Goal: Communication & Community: Answer question/provide support

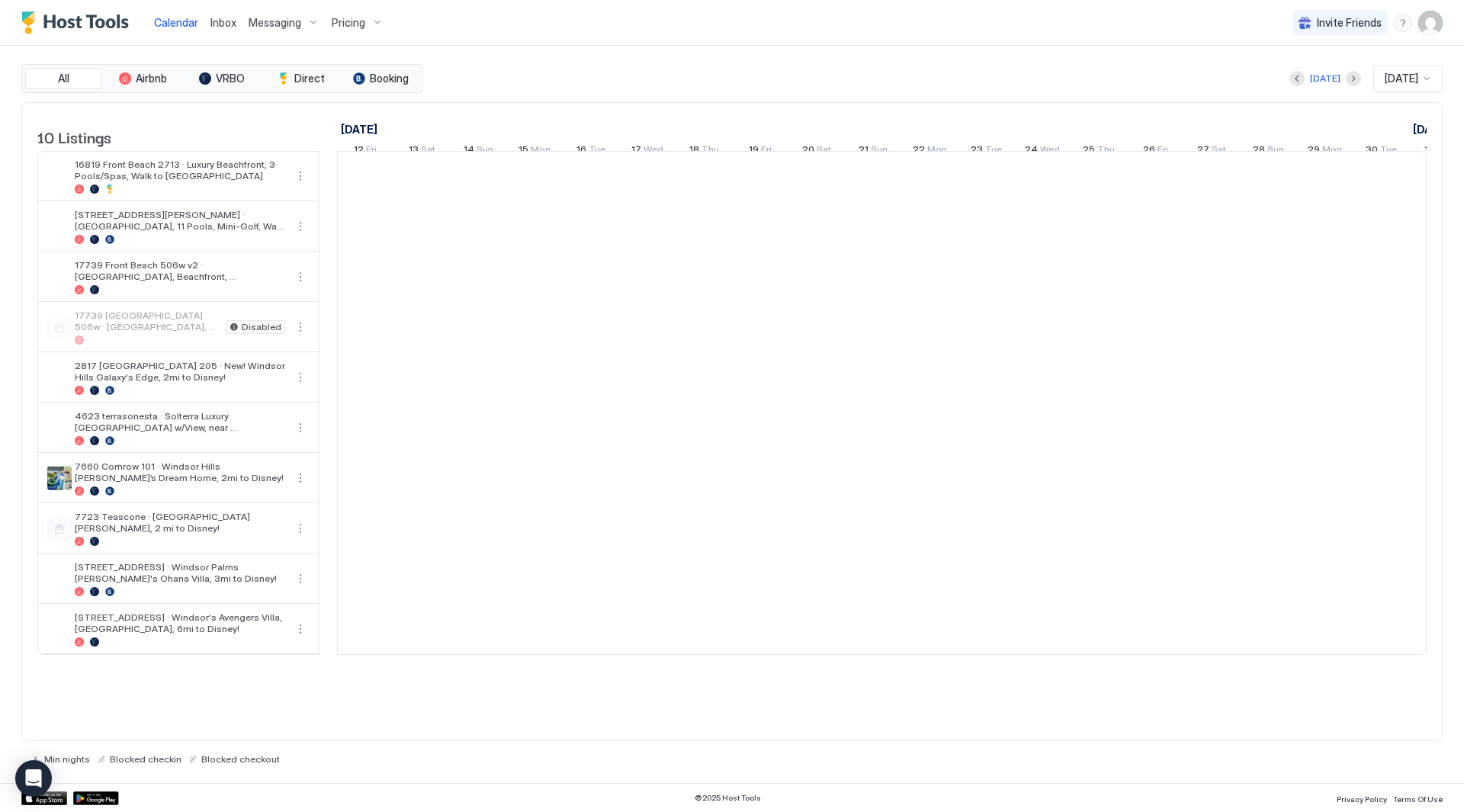
scroll to position [0, 847]
click at [226, 21] on span "Inbox" at bounding box center [223, 22] width 26 height 13
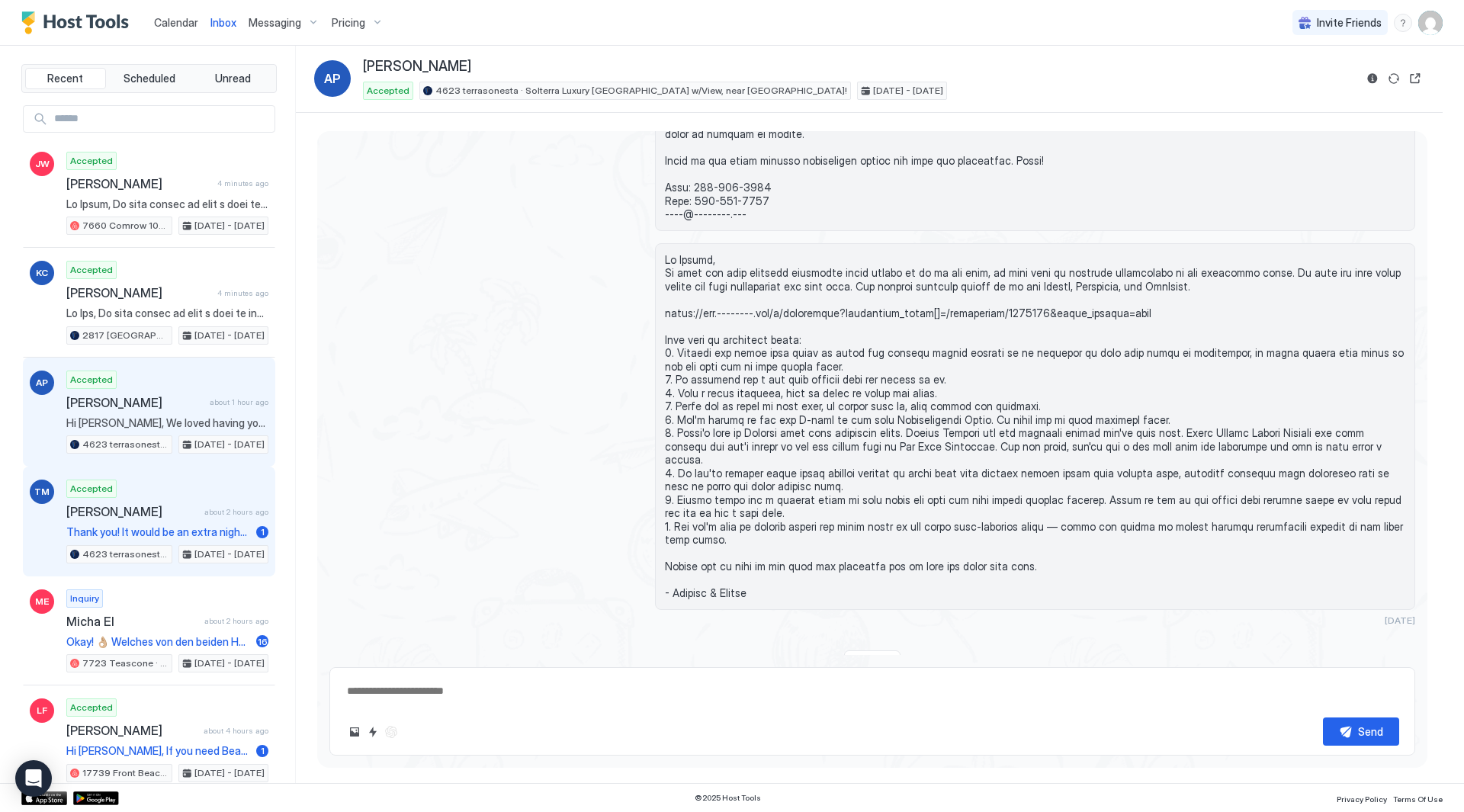
click at [180, 533] on span "Thank you! It would be an extra night [DATE] checkout [DATE] - I gave you wrong…" at bounding box center [158, 532] width 183 height 14
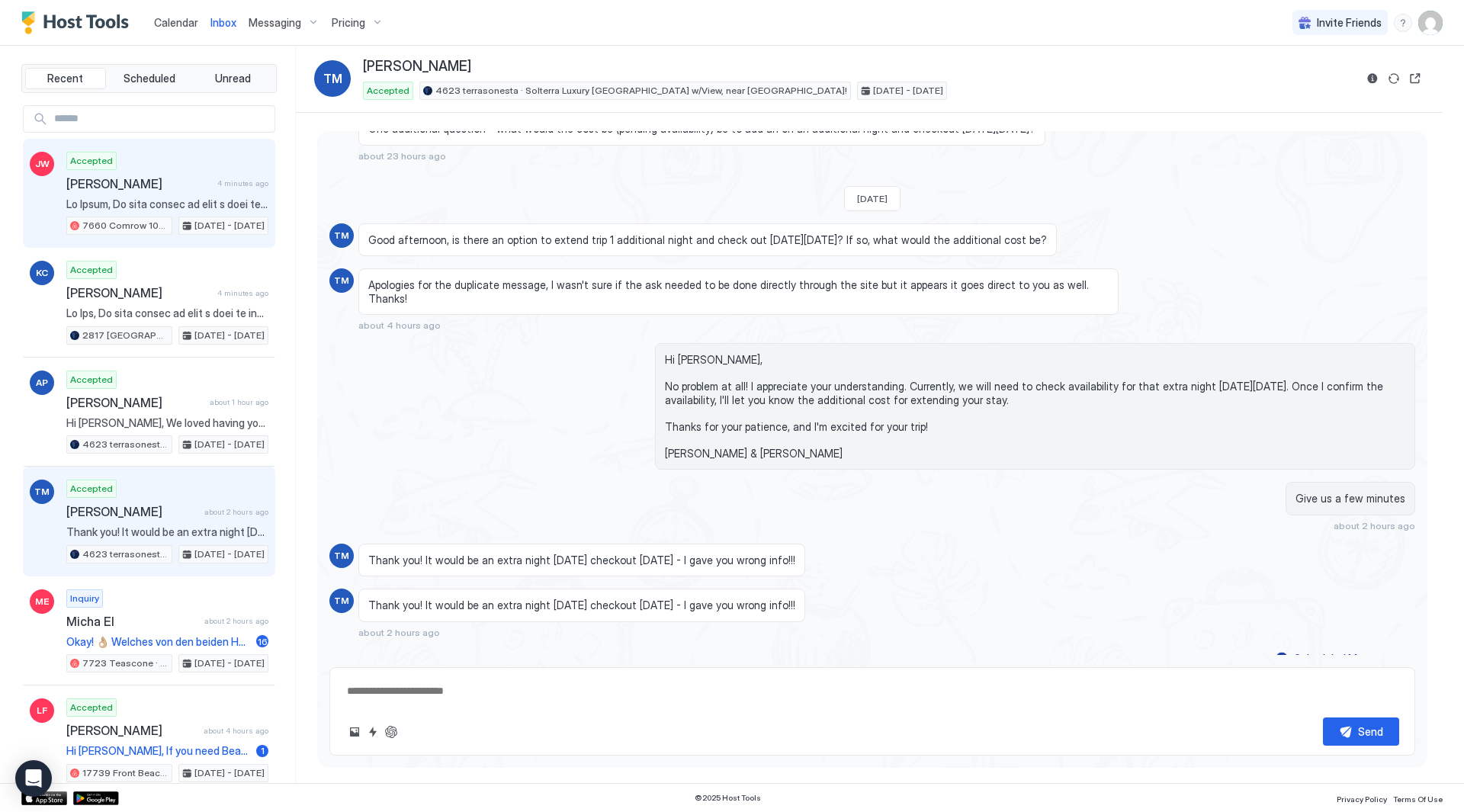
click at [170, 159] on div "Accepted [PERSON_NAME] 4 minutes ago 7660 Comrow 101 · Windsor Hills [PERSON_NA…" at bounding box center [168, 193] width 202 height 83
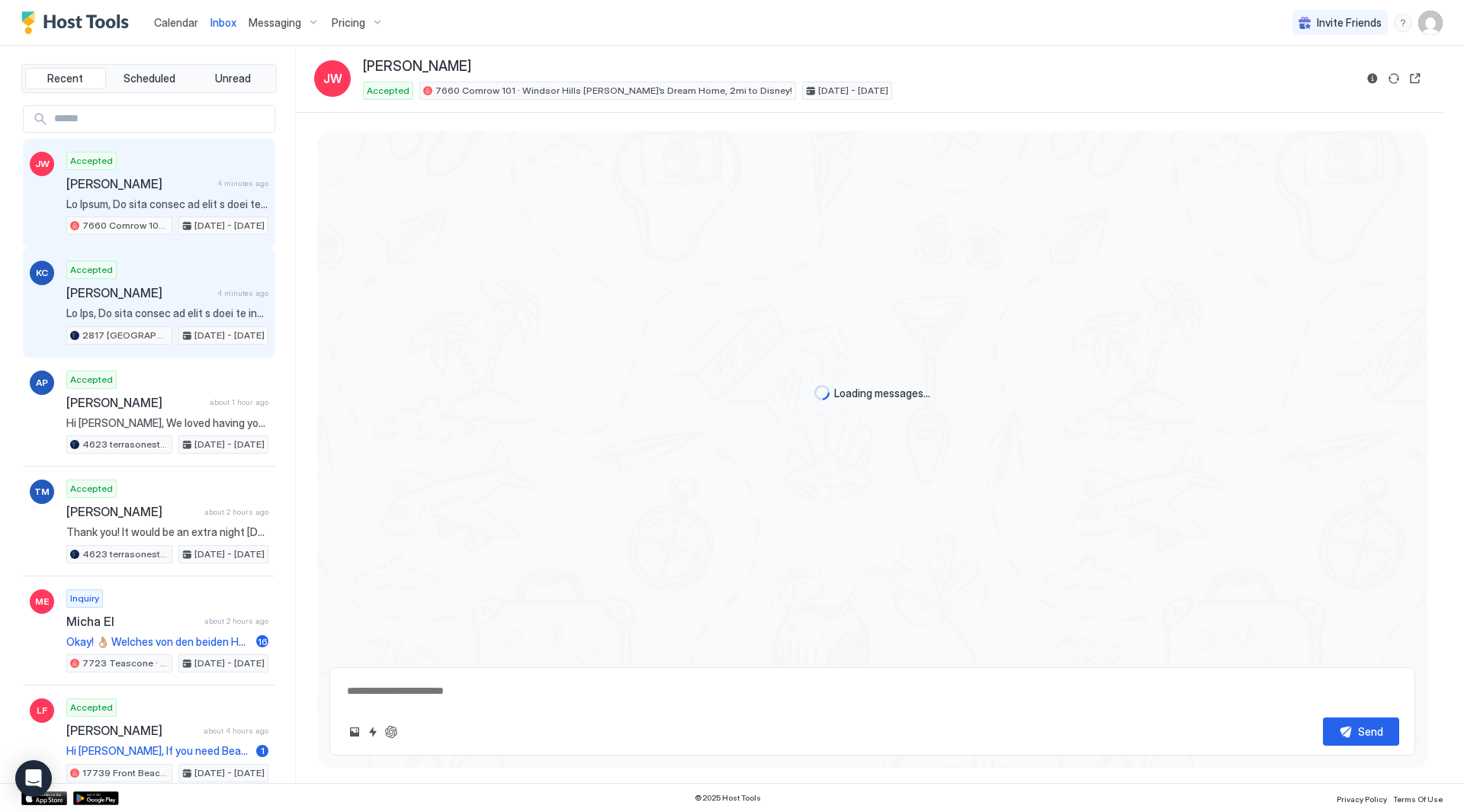
click at [153, 345] on div "KC Accepted [PERSON_NAME] 4 minutes ago [STREET_ADDRESS] · New! Windsor Hills G…" at bounding box center [148, 303] width 252 height 110
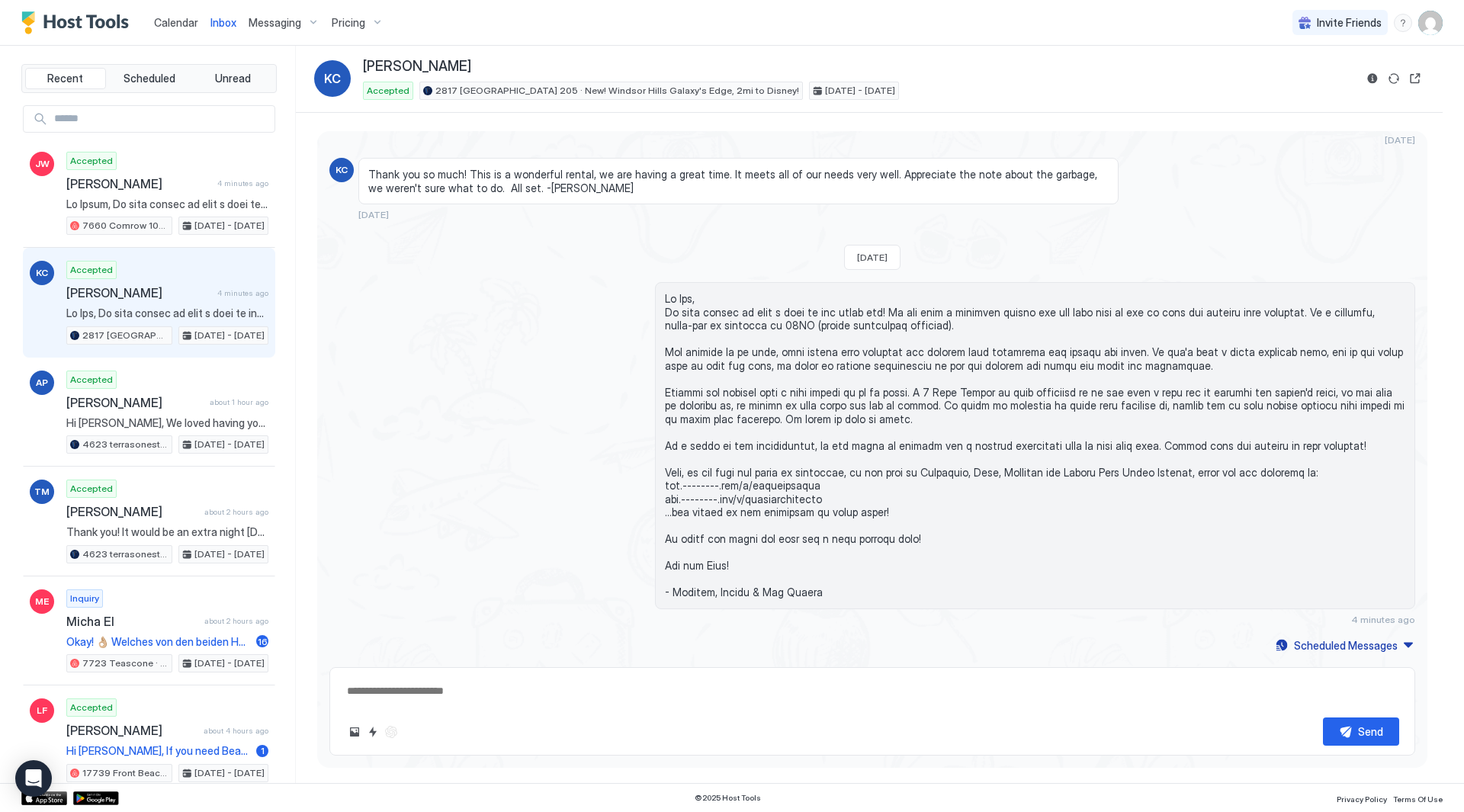
click at [145, 282] on div "Accepted [PERSON_NAME] 4 minutes ago [STREET_ADDRESS] · New! Windsor Hills Gala…" at bounding box center [168, 302] width 202 height 83
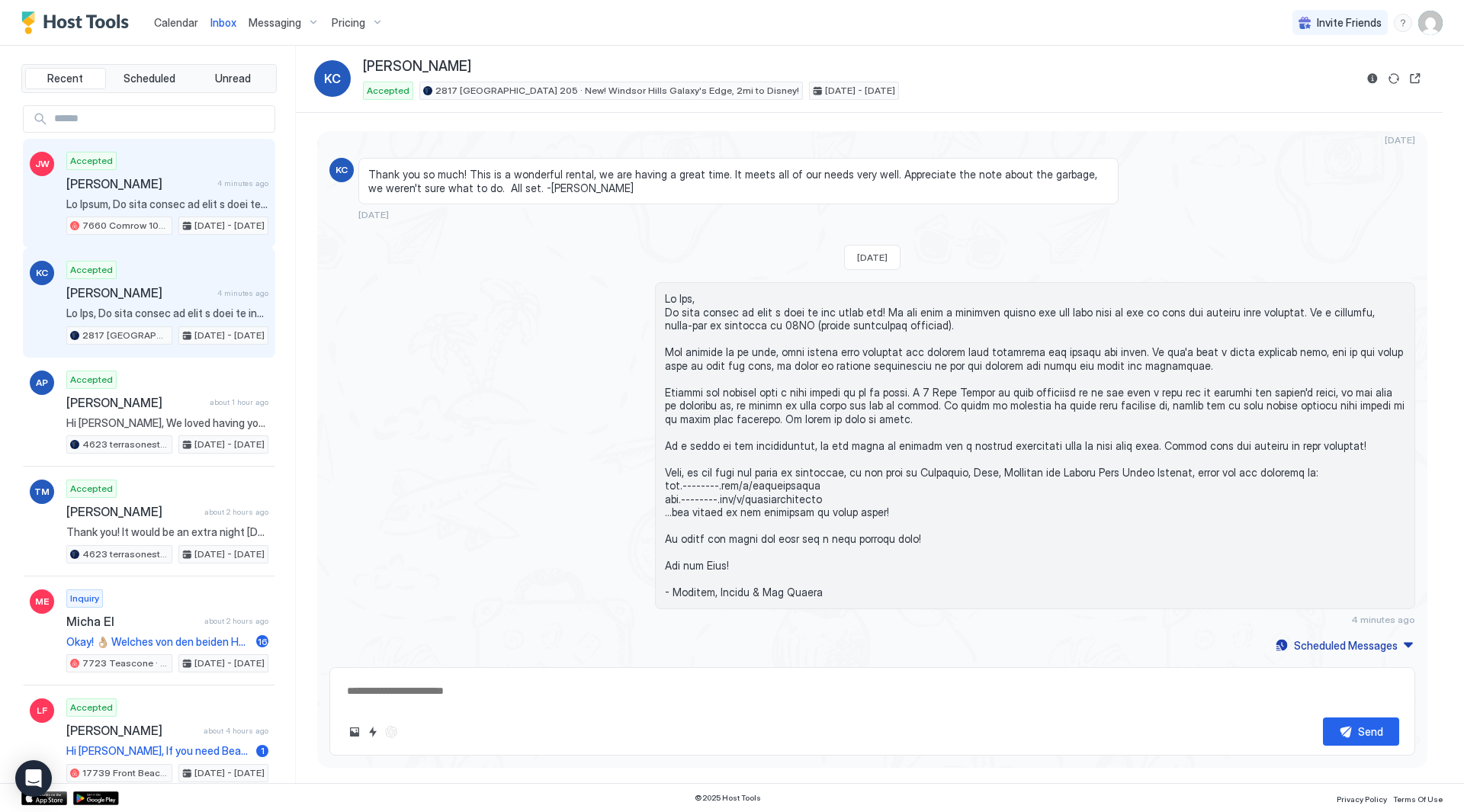
click at [163, 213] on div "Accepted [PERSON_NAME] 4 minutes ago 7660 Comrow 101 · Windsor Hills [PERSON_NA…" at bounding box center [168, 193] width 202 height 83
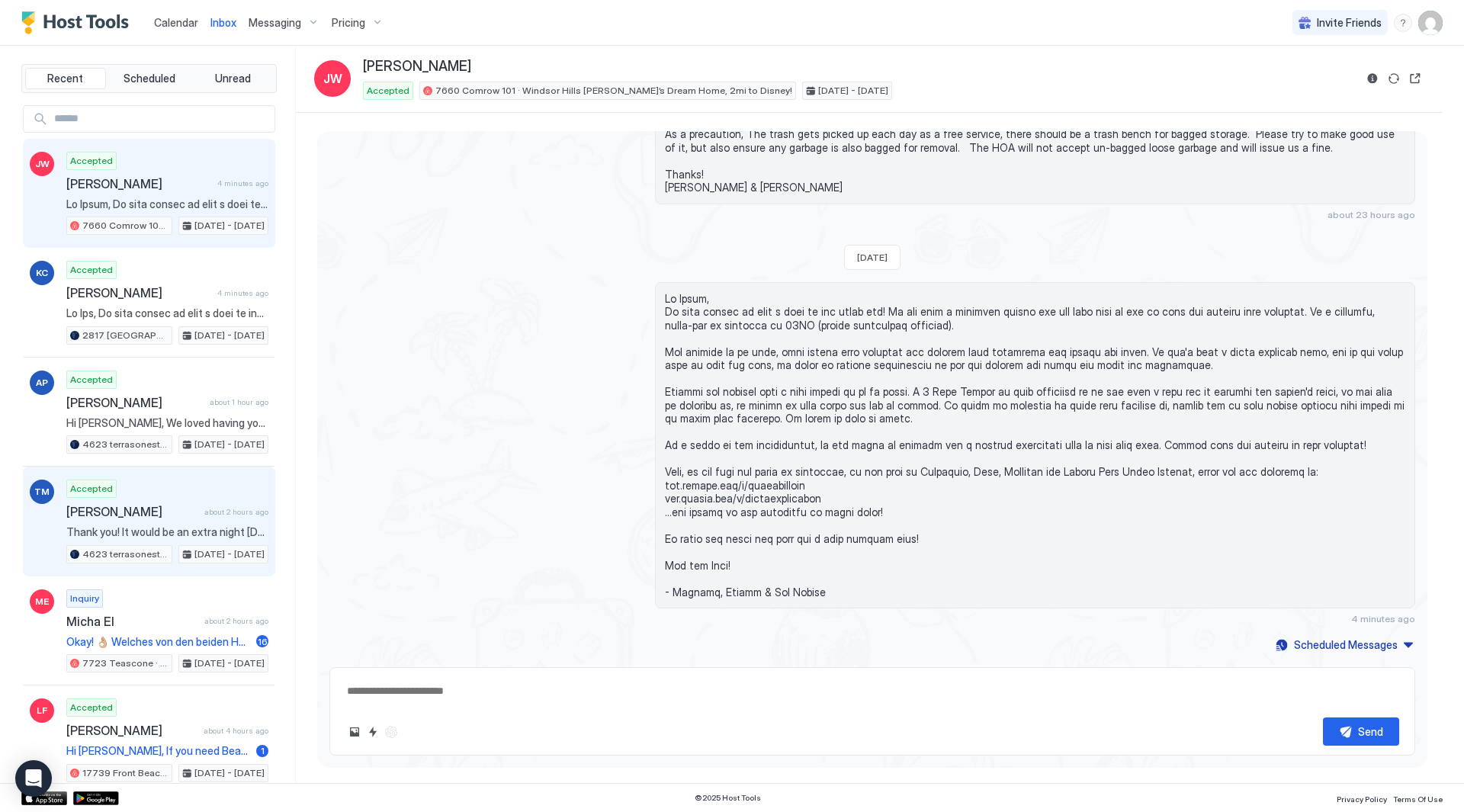
click at [160, 501] on div "Accepted [PERSON_NAME] about 2 hours ago Thank you! It would be an extra night …" at bounding box center [168, 521] width 202 height 83
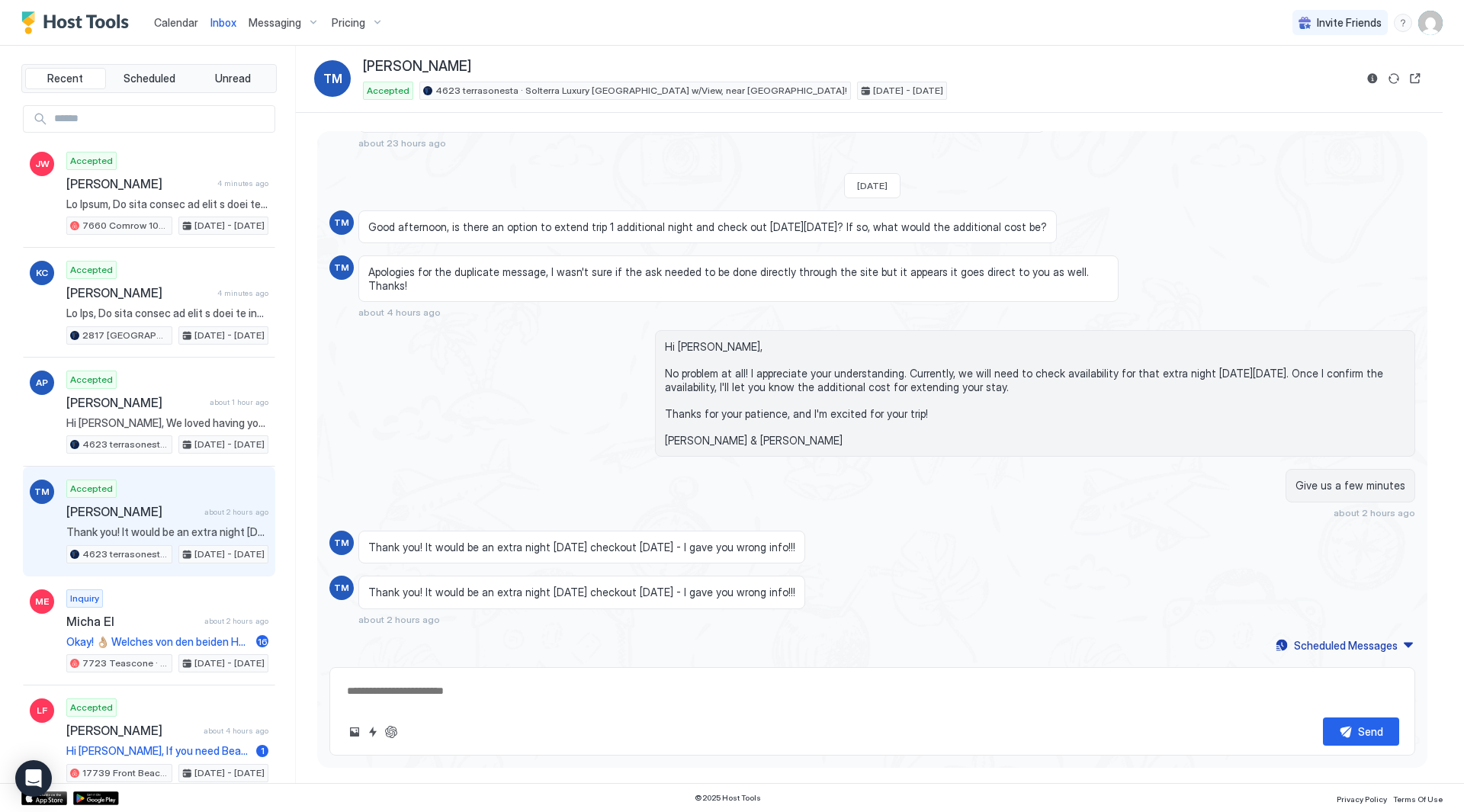
scroll to position [3237, 0]
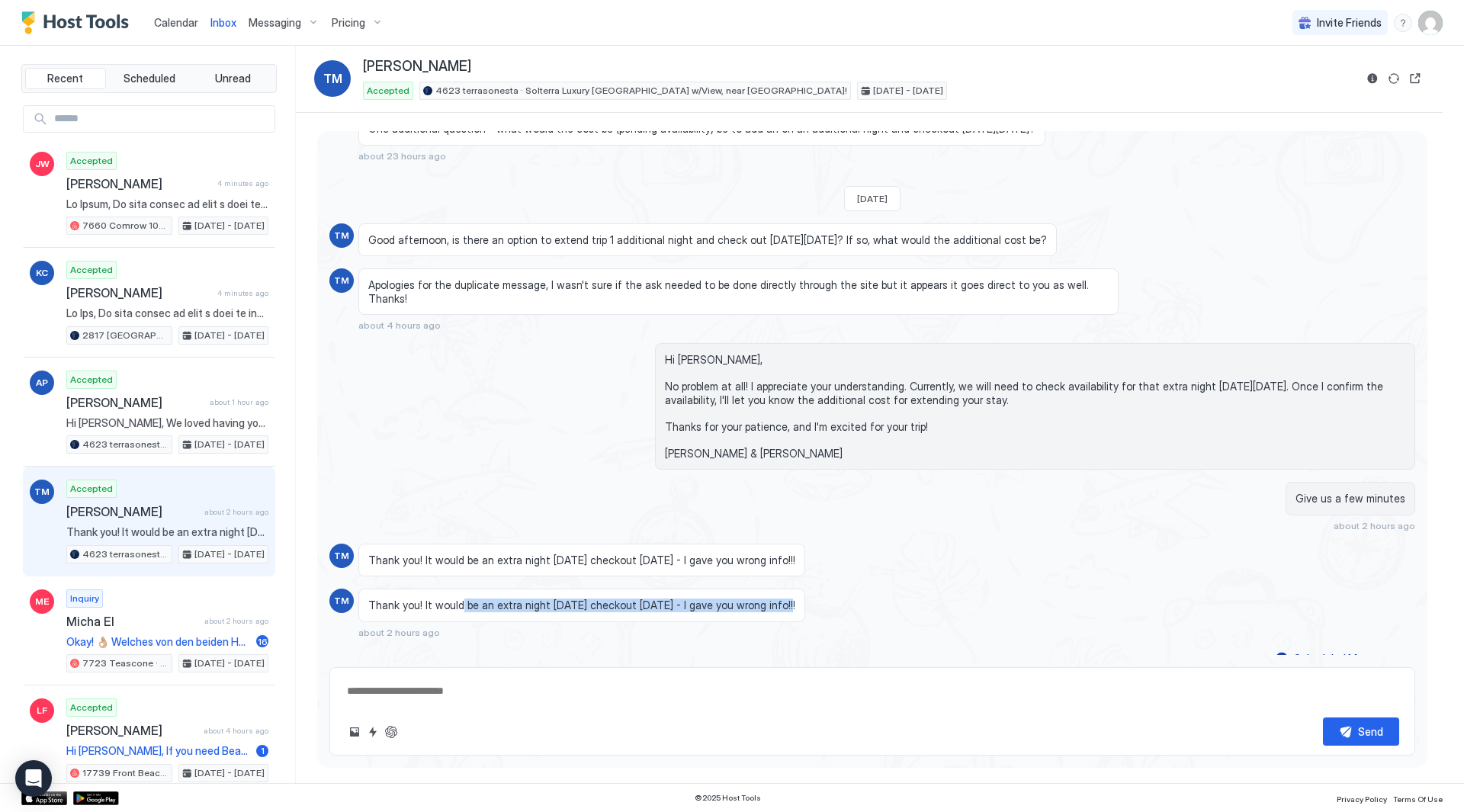
drag, startPoint x: 783, startPoint y: 594, endPoint x: 459, endPoint y: 591, distance: 324.0
click at [459, 598] on span "Thank you! It would be an extra night [DATE] checkout [DATE] - I gave you wrong…" at bounding box center [581, 605] width 427 height 14
drag, startPoint x: 459, startPoint y: 590, endPoint x: 733, endPoint y: 597, distance: 274.1
click at [733, 598] on span "Thank you! It would be an extra night [DATE] checkout [DATE] - I gave you wrong…" at bounding box center [581, 605] width 427 height 14
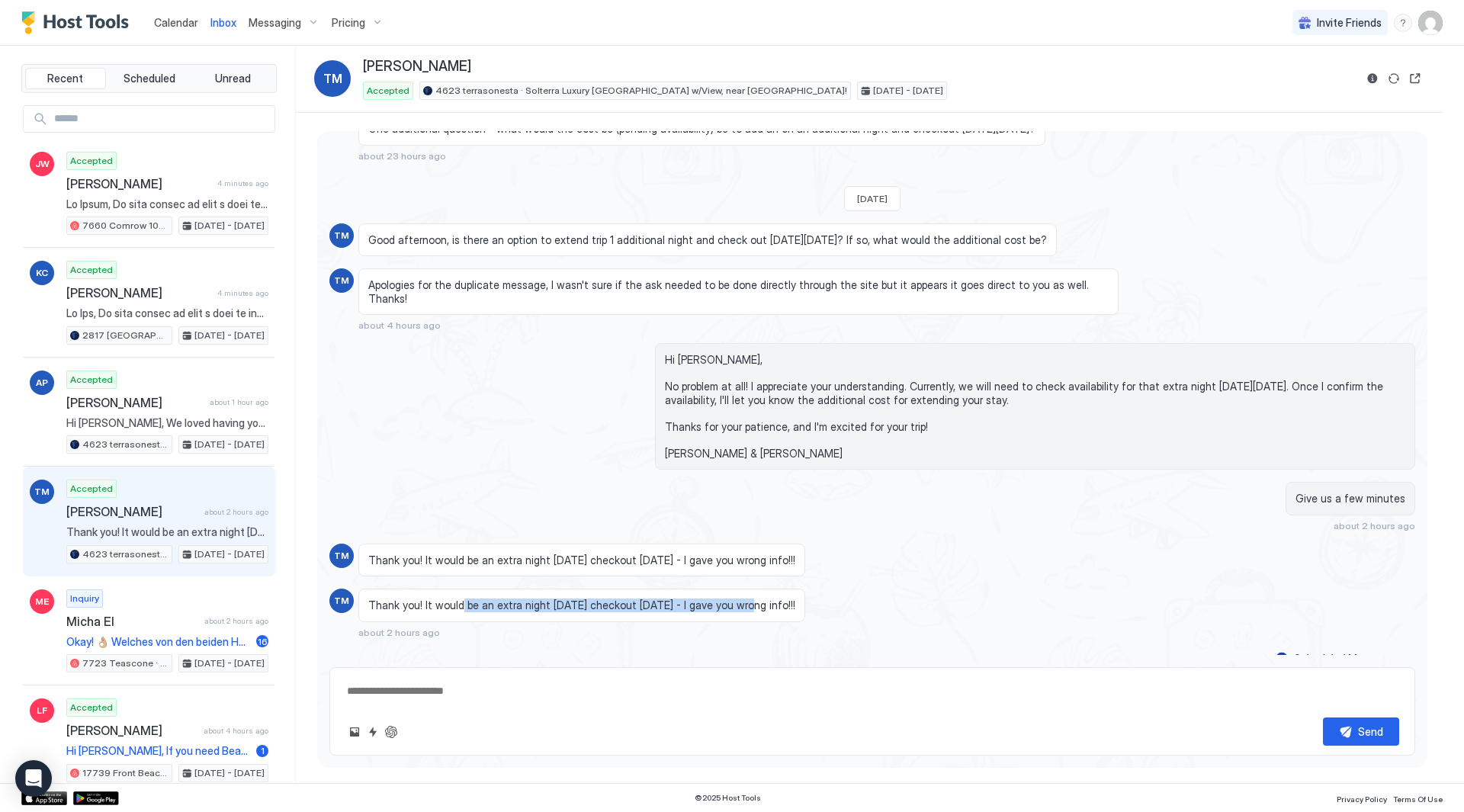
click at [726, 598] on span "Thank you! It would be an extra night [DATE] checkout [DATE] - I gave you wrong…" at bounding box center [581, 605] width 427 height 14
drag, startPoint x: 456, startPoint y: 593, endPoint x: 739, endPoint y: 596, distance: 283.0
click at [739, 598] on span "Thank you! It would be an extra night [DATE] checkout [DATE] - I gave you wrong…" at bounding box center [581, 605] width 427 height 14
drag, startPoint x: 710, startPoint y: 569, endPoint x: 720, endPoint y: 568, distance: 10.0
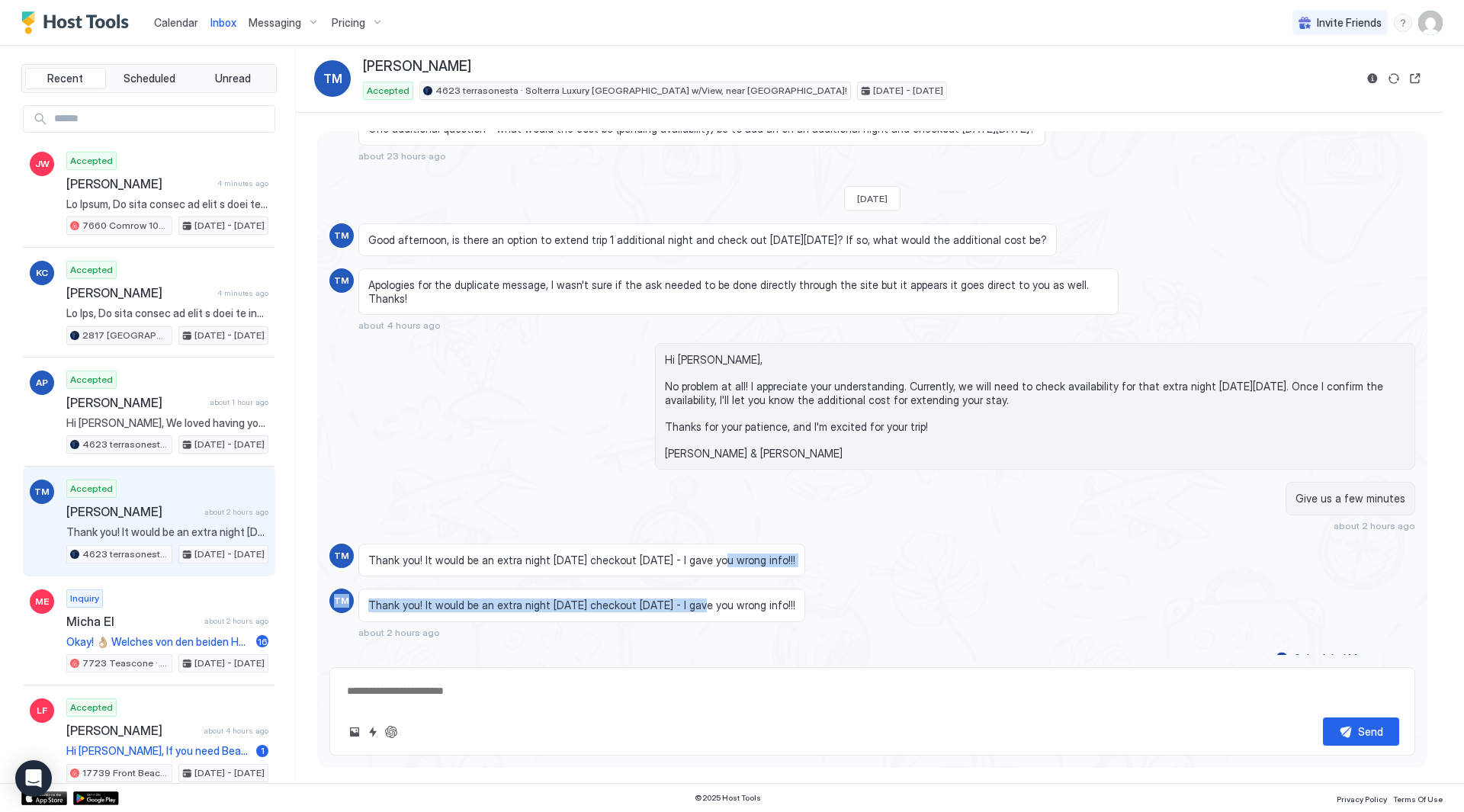
type textarea "*"
